Goal: Use online tool/utility

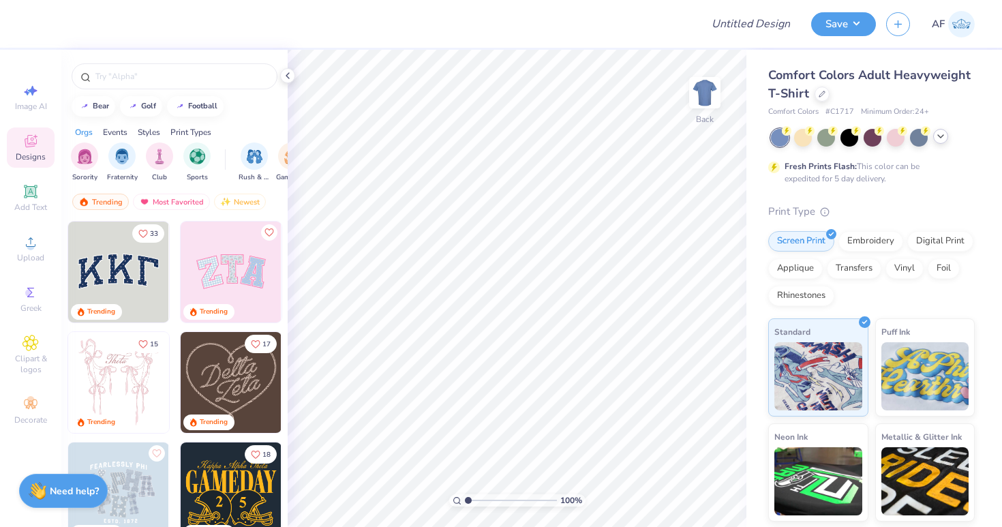
click at [935, 137] on icon at bounding box center [940, 136] width 11 height 11
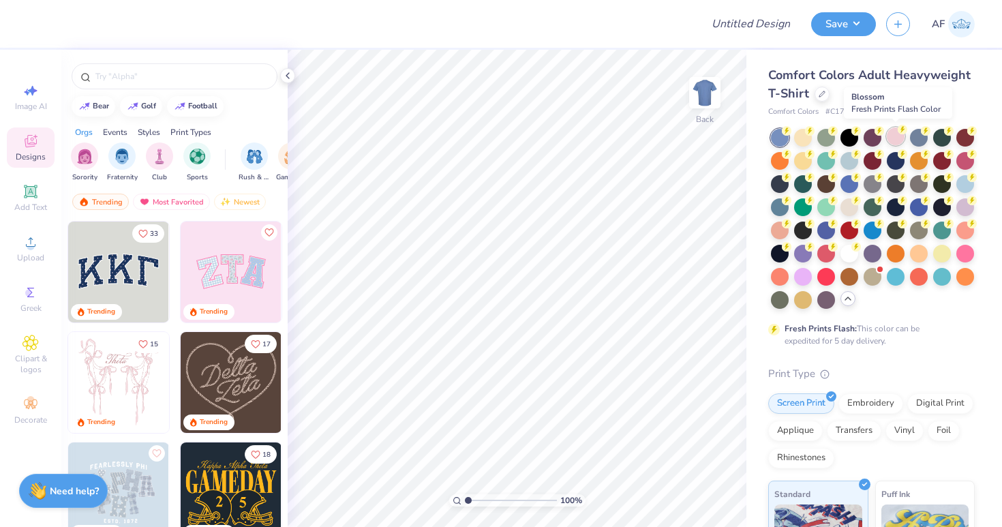
click at [889, 136] on div at bounding box center [896, 136] width 18 height 18
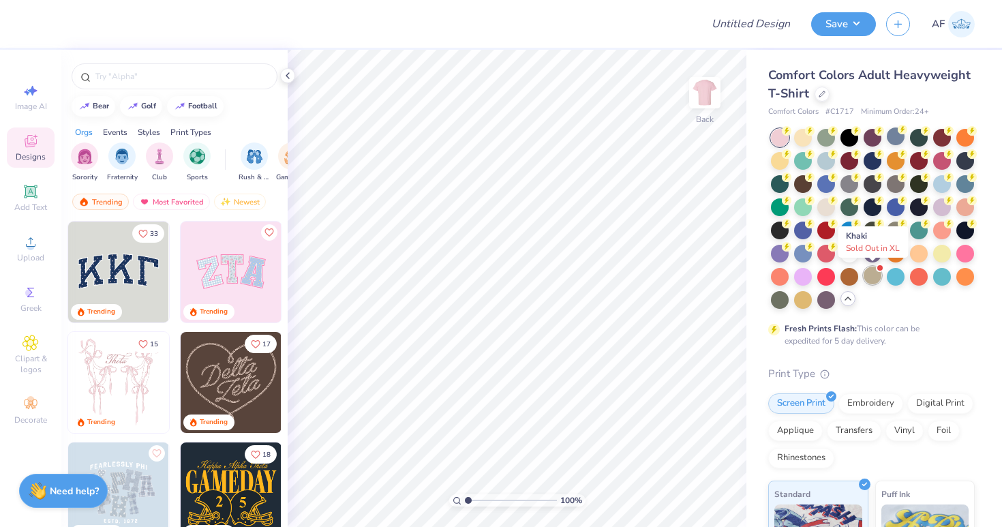
click at [868, 275] on div at bounding box center [873, 276] width 18 height 18
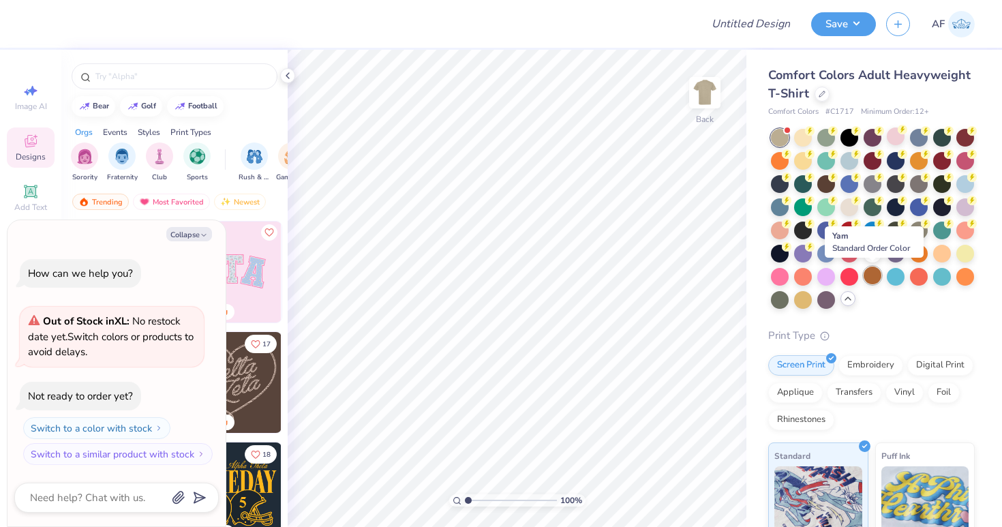
click at [864, 277] on div at bounding box center [873, 276] width 18 height 18
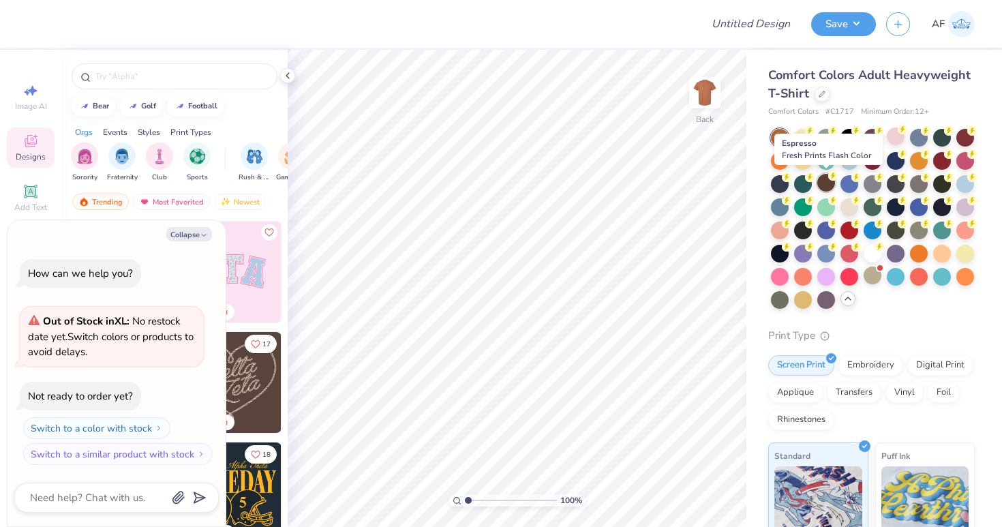
click at [832, 185] on div at bounding box center [826, 183] width 18 height 18
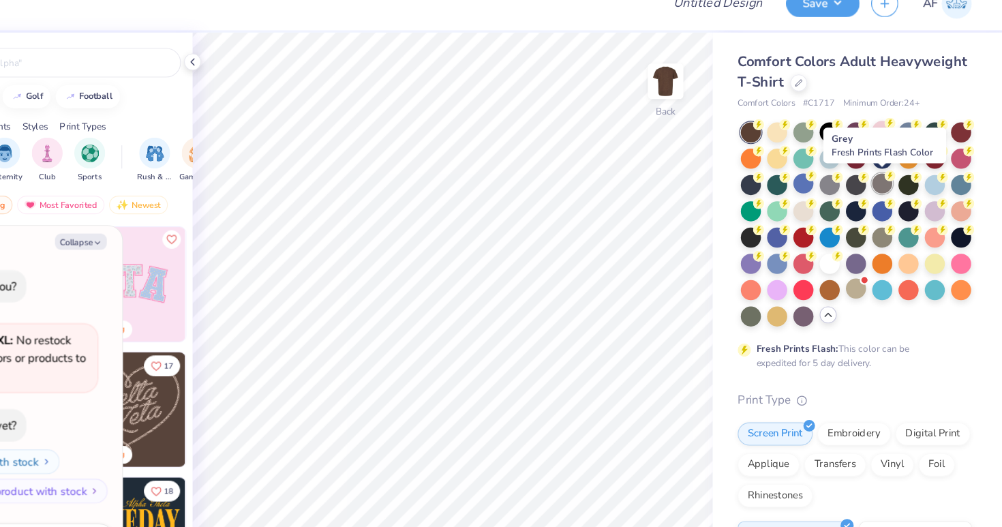
click at [887, 174] on div at bounding box center [896, 183] width 18 height 18
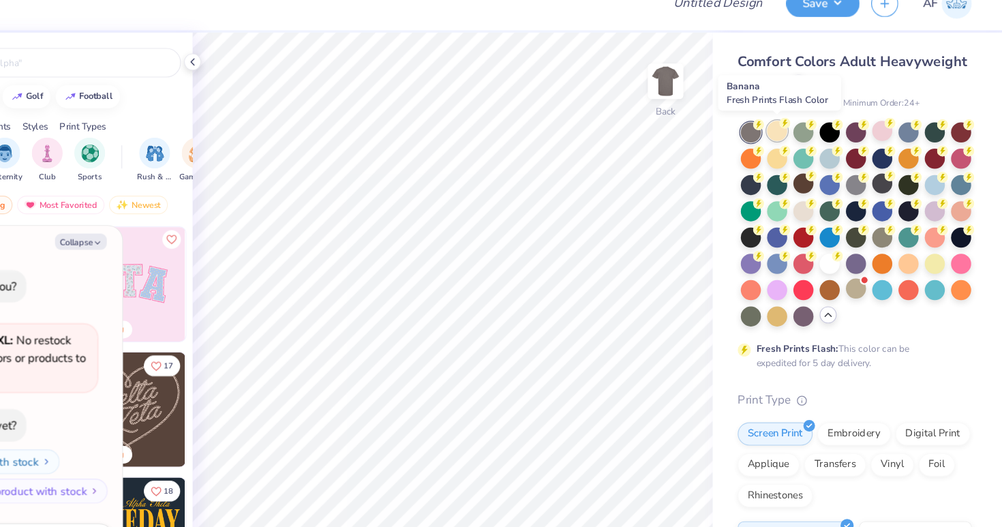
click at [794, 127] on div at bounding box center [803, 136] width 18 height 18
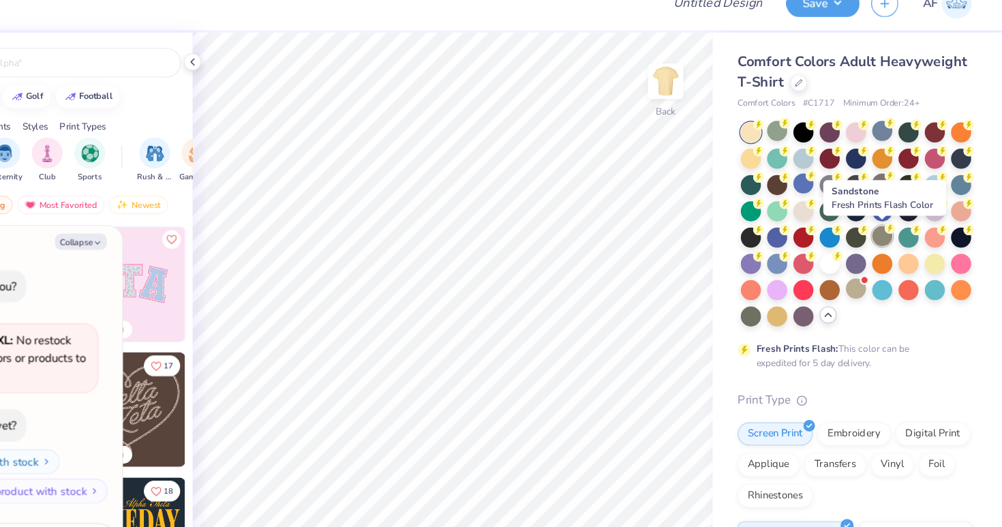
click at [887, 220] on div at bounding box center [896, 229] width 18 height 18
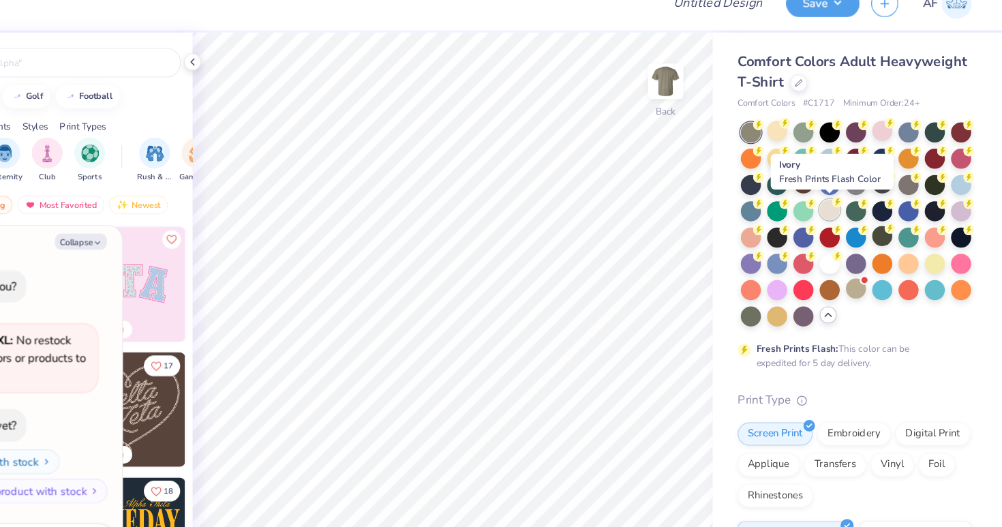
click at [840, 197] on div at bounding box center [849, 206] width 18 height 18
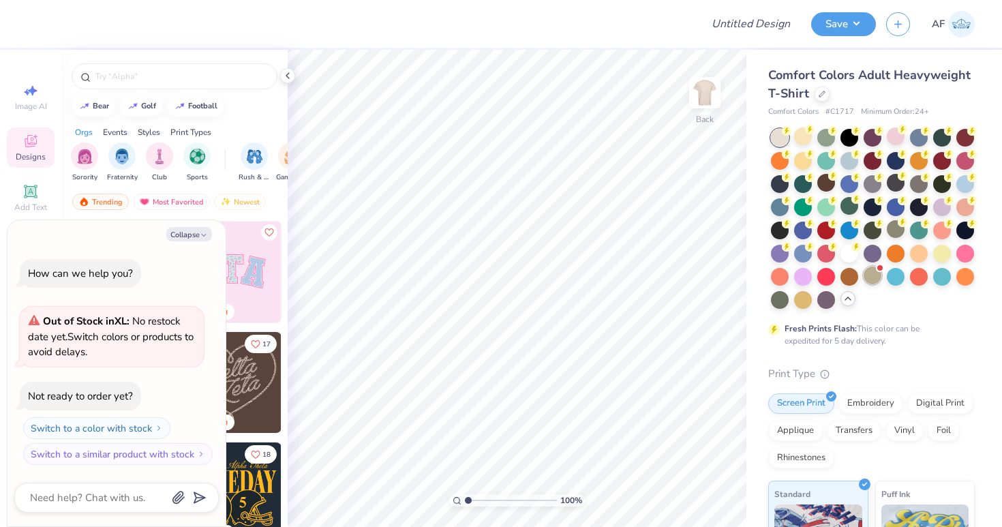
click at [868, 278] on div at bounding box center [873, 276] width 18 height 18
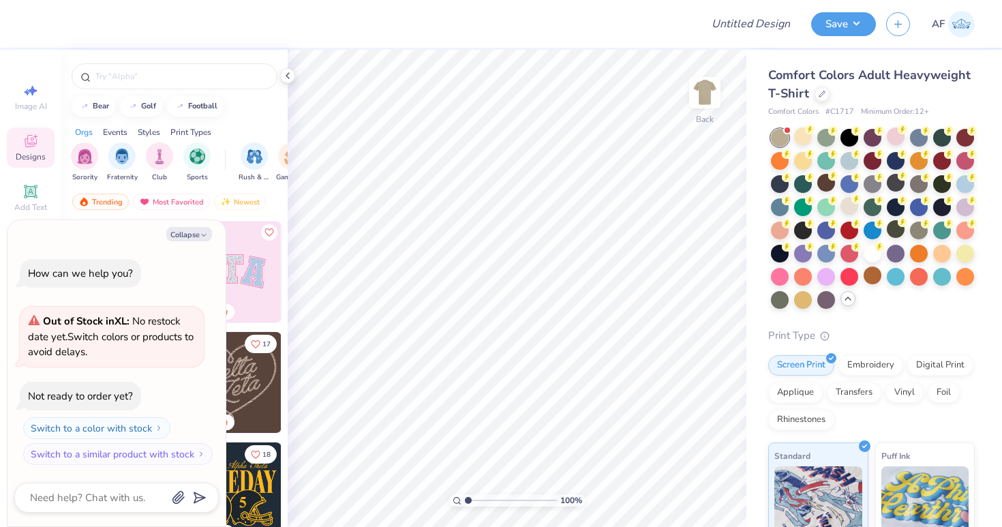
scroll to position [72, 0]
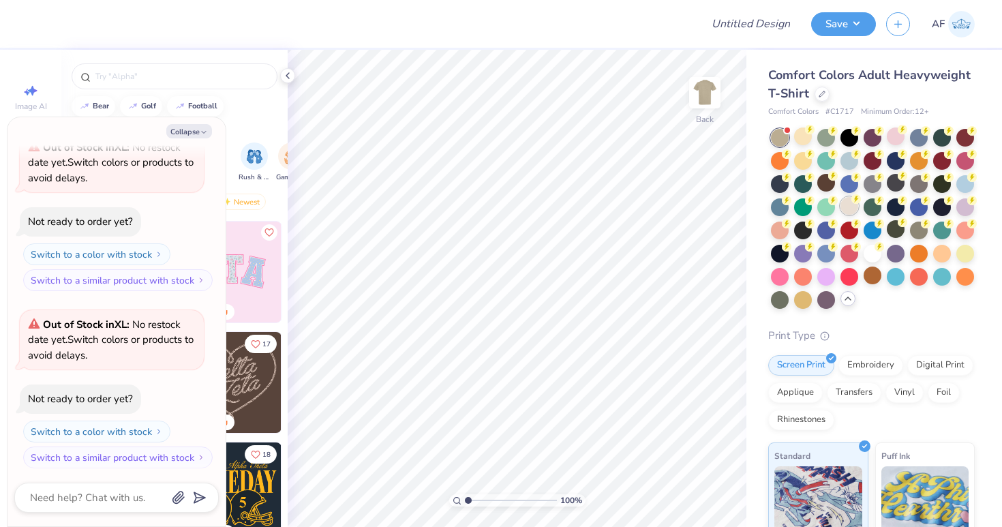
click at [847, 202] on div at bounding box center [849, 206] width 18 height 18
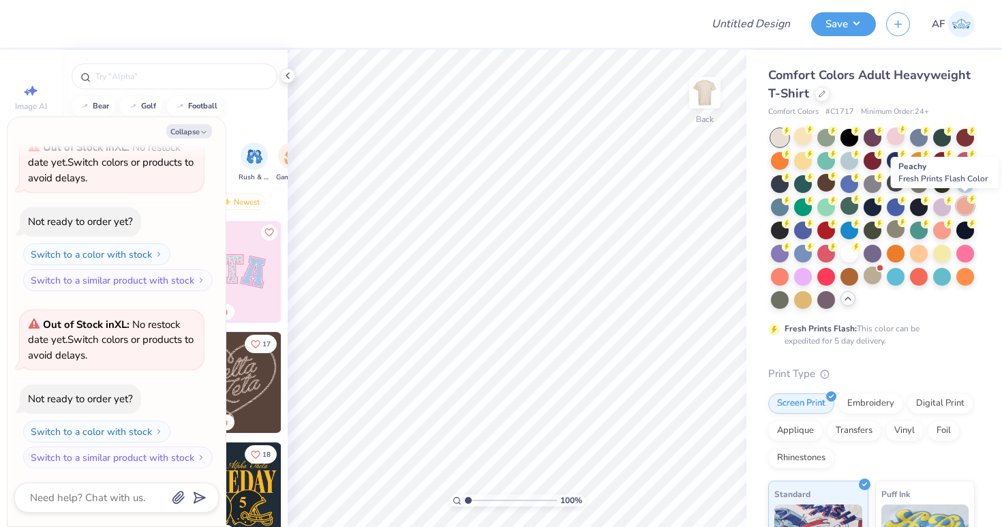
click at [963, 200] on div at bounding box center [965, 206] width 18 height 18
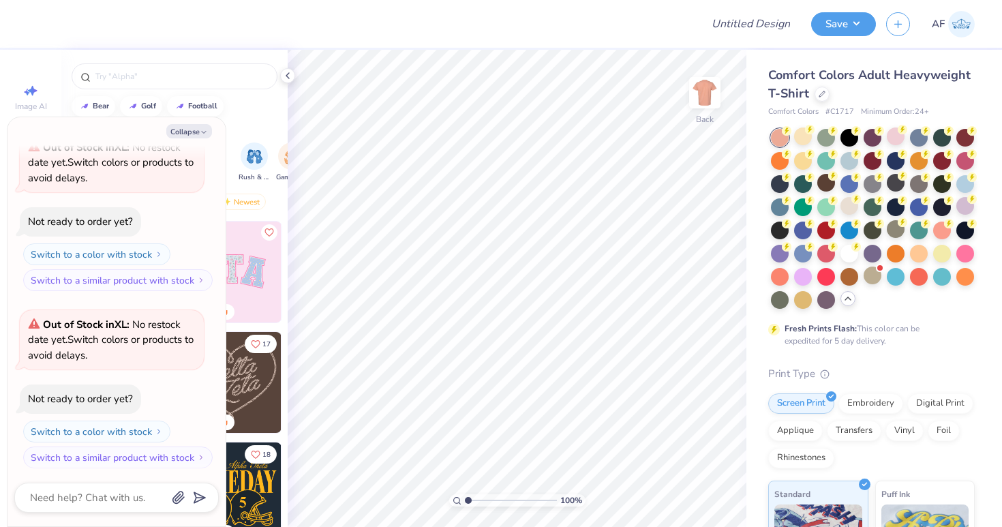
type textarea "x"
